Goal: Book appointment/travel/reservation

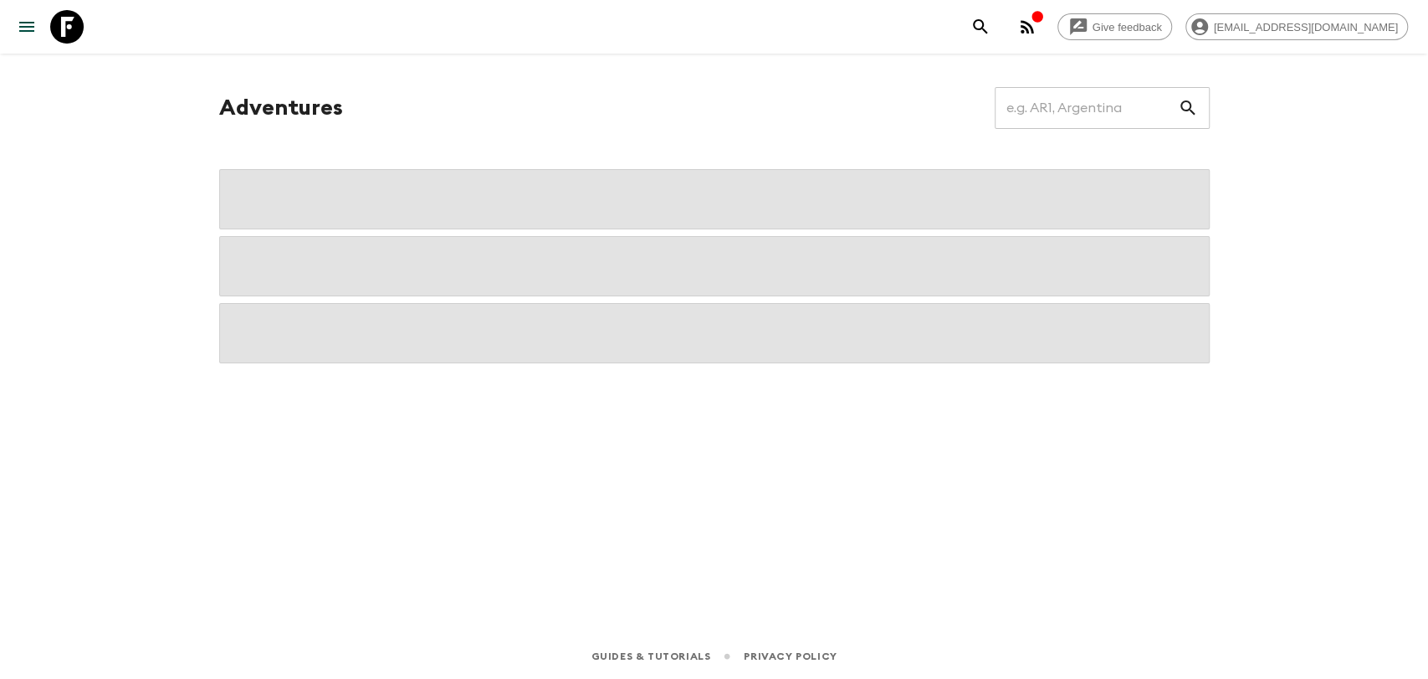
click at [1037, 32] on icon "button" at bounding box center [1027, 27] width 20 height 20
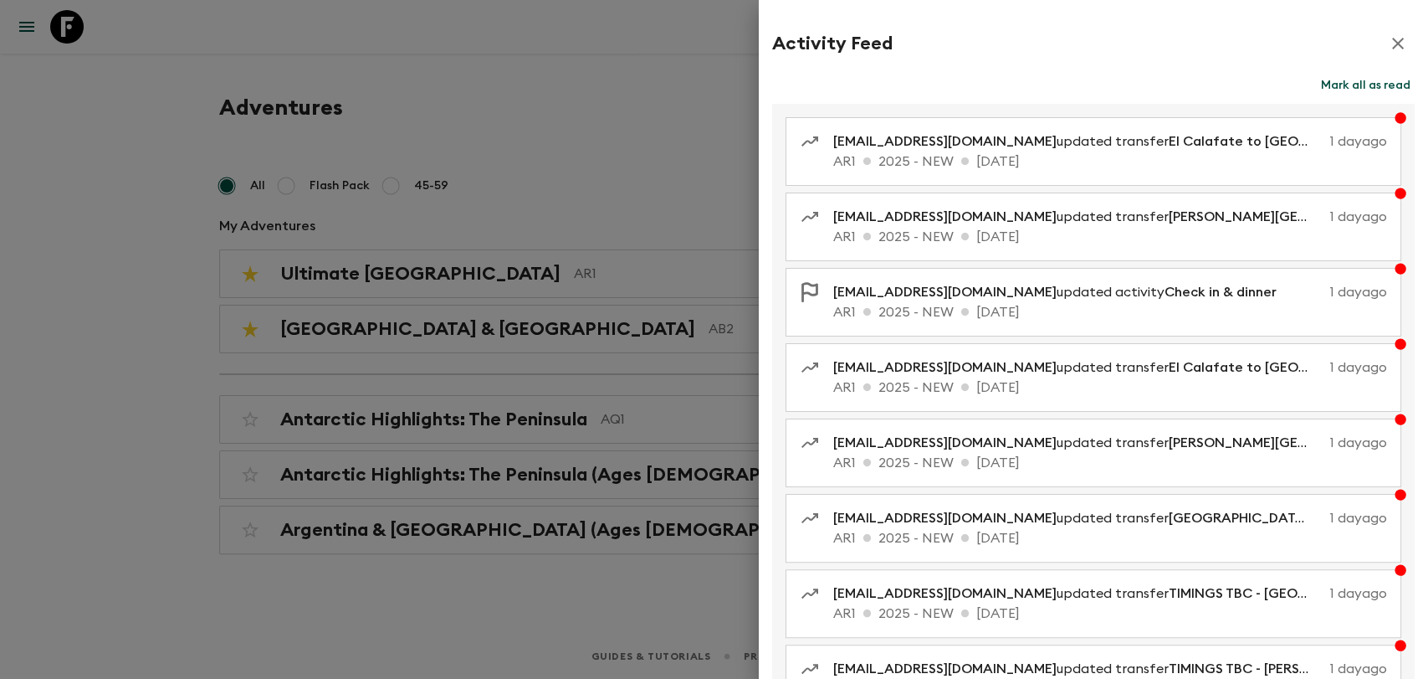
click at [1394, 49] on button "button" at bounding box center [1397, 43] width 33 height 33
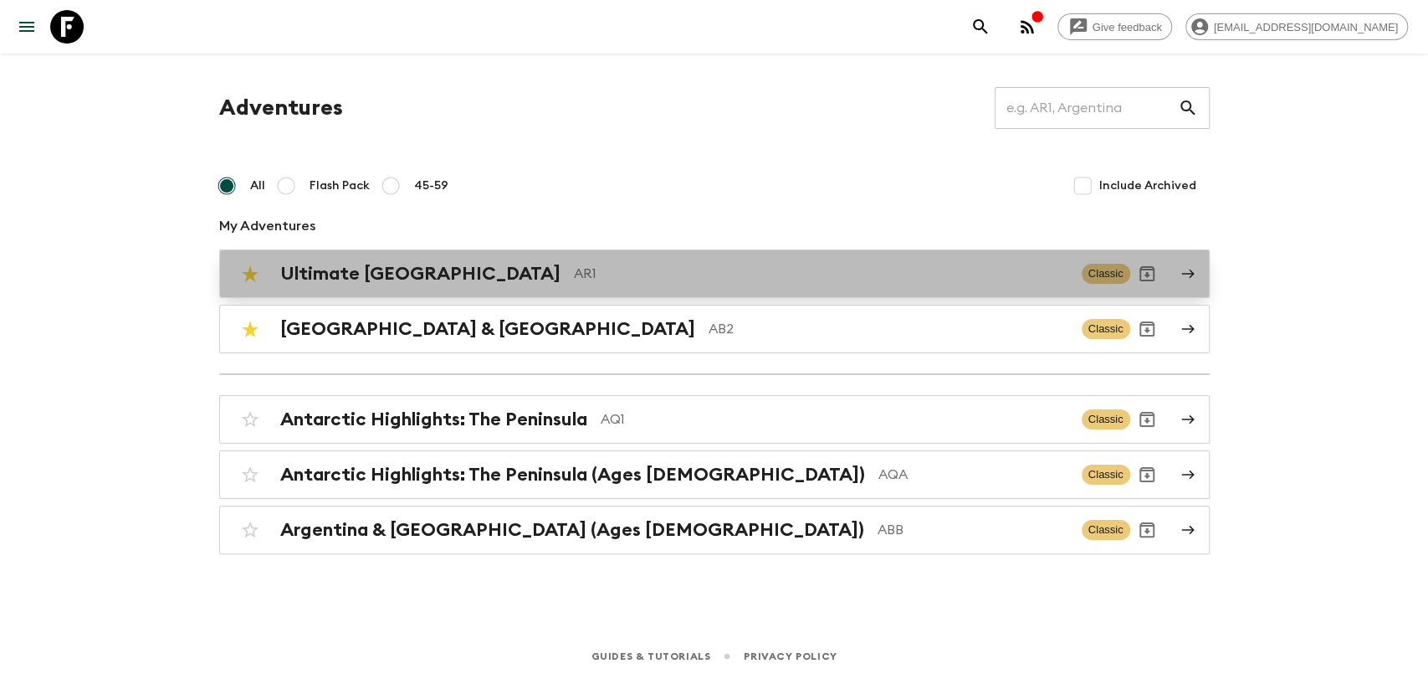
click at [574, 272] on p "AR1" at bounding box center [821, 274] width 494 height 20
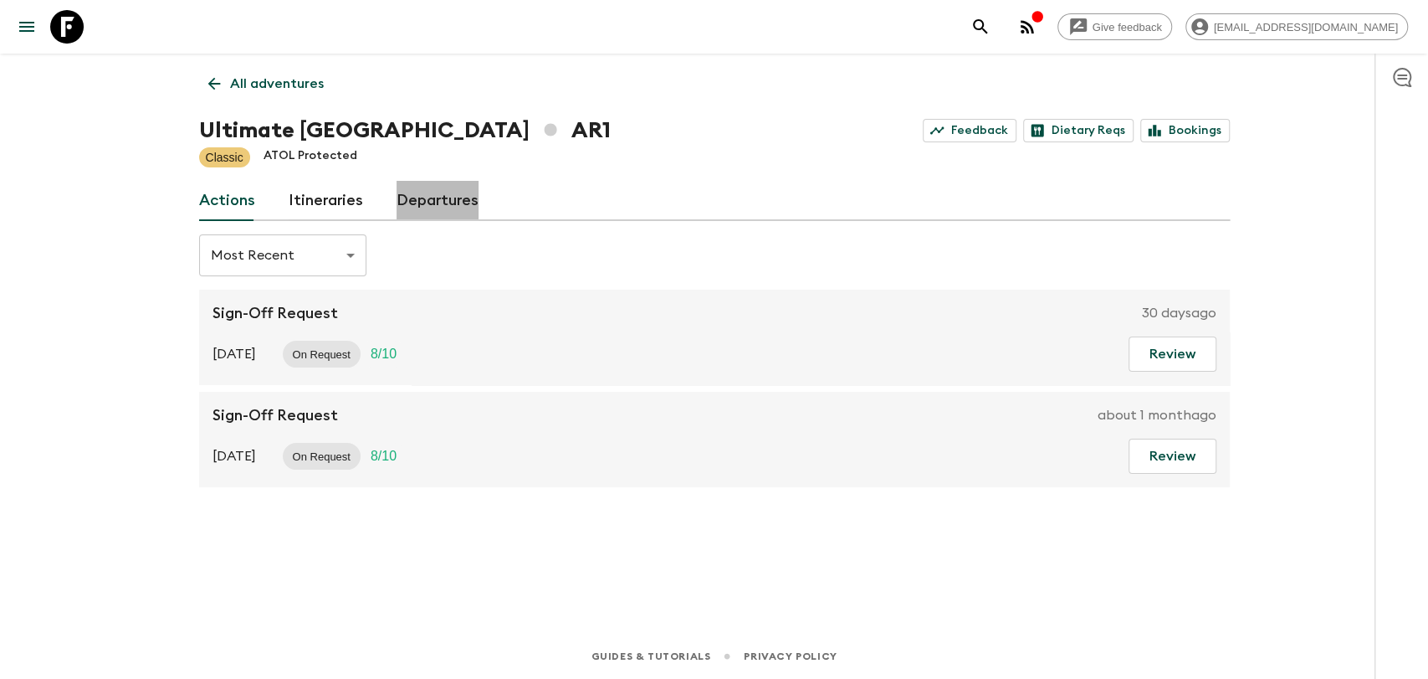
click at [447, 201] on link "Departures" at bounding box center [438, 201] width 82 height 40
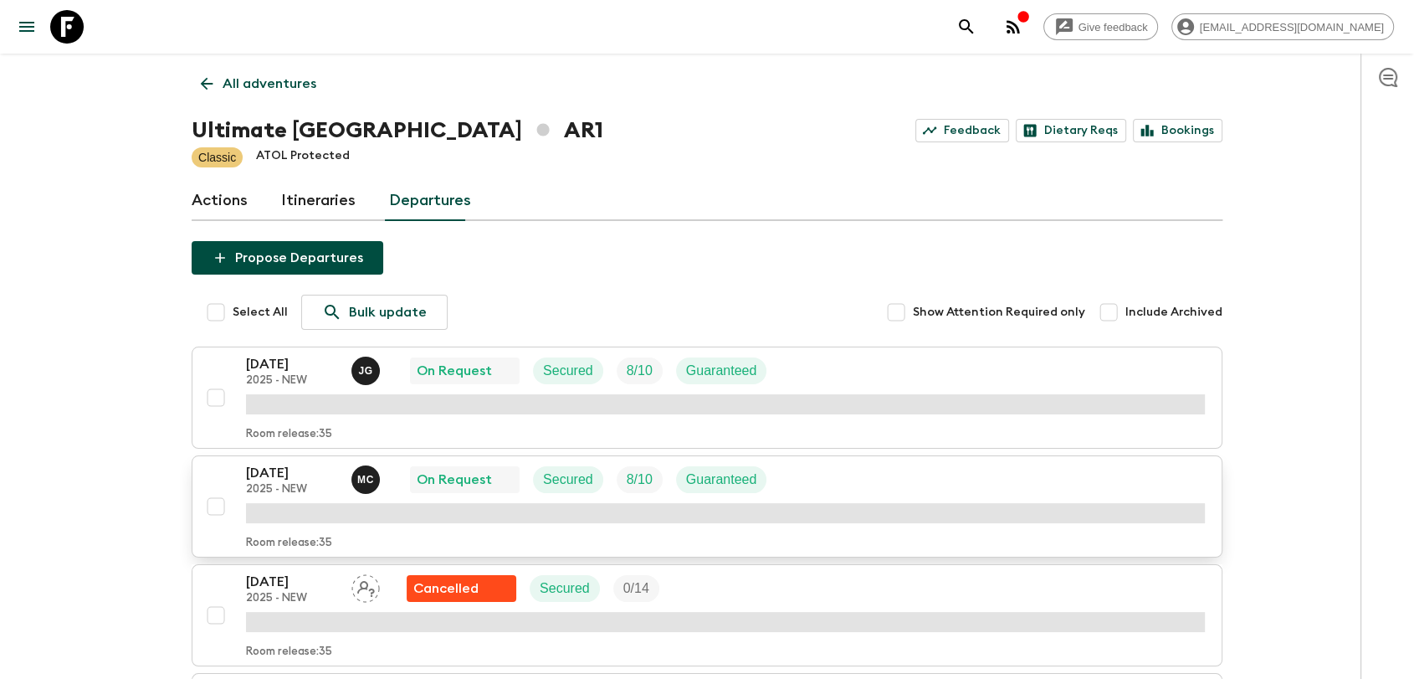
click at [309, 463] on p "[DATE]" at bounding box center [292, 473] width 92 height 20
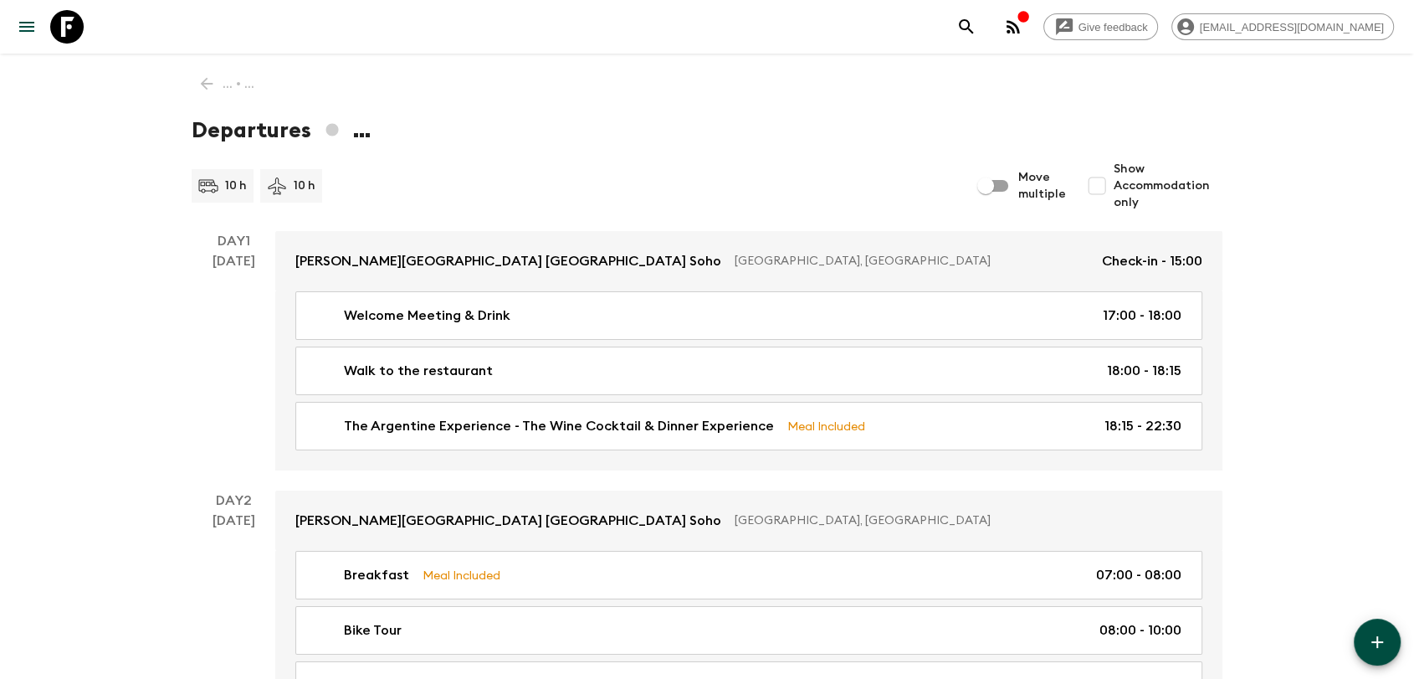
click at [366, 136] on h1 "Departures ..." at bounding box center [707, 130] width 1031 height 33
click at [535, 192] on div "10 h 10 h" at bounding box center [581, 185] width 778 height 33
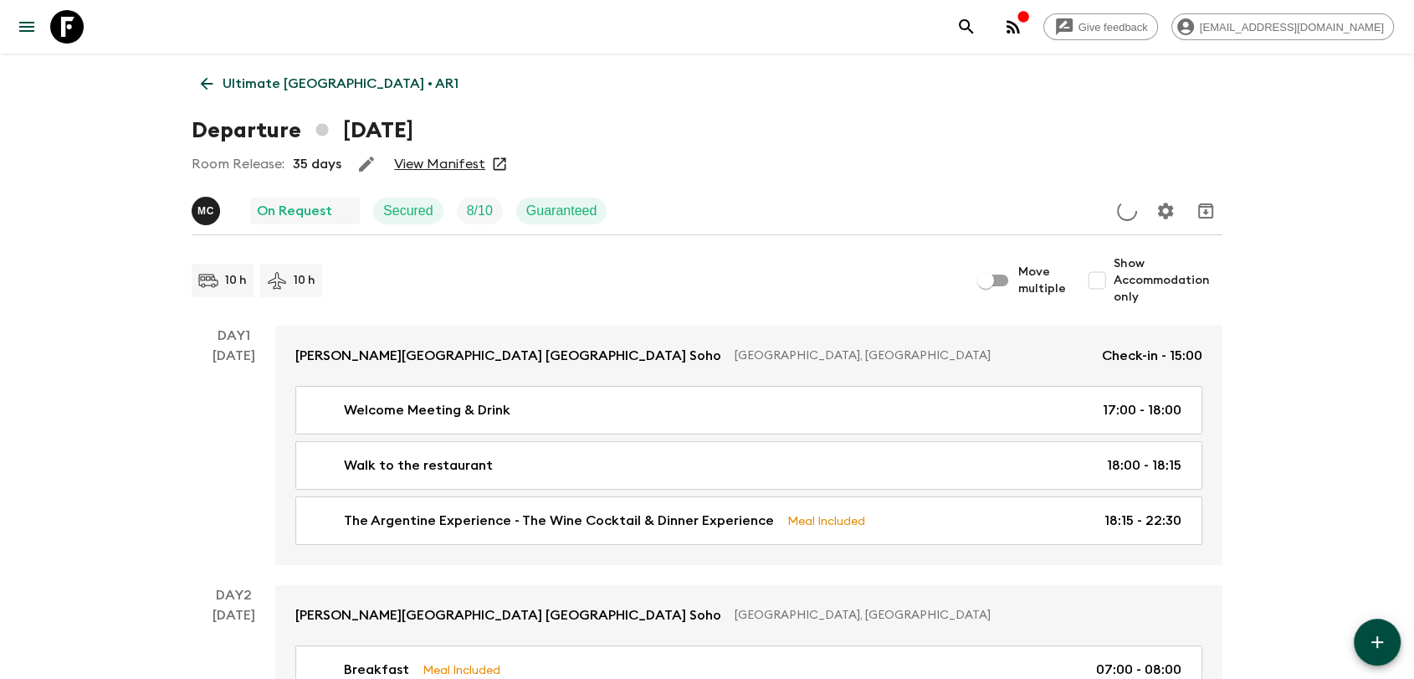
click at [414, 153] on div "Room Release: 35 days View Manifest" at bounding box center [707, 163] width 1031 height 33
click at [415, 156] on link "View Manifest" at bounding box center [439, 164] width 91 height 17
